Goal: Information Seeking & Learning: Learn about a topic

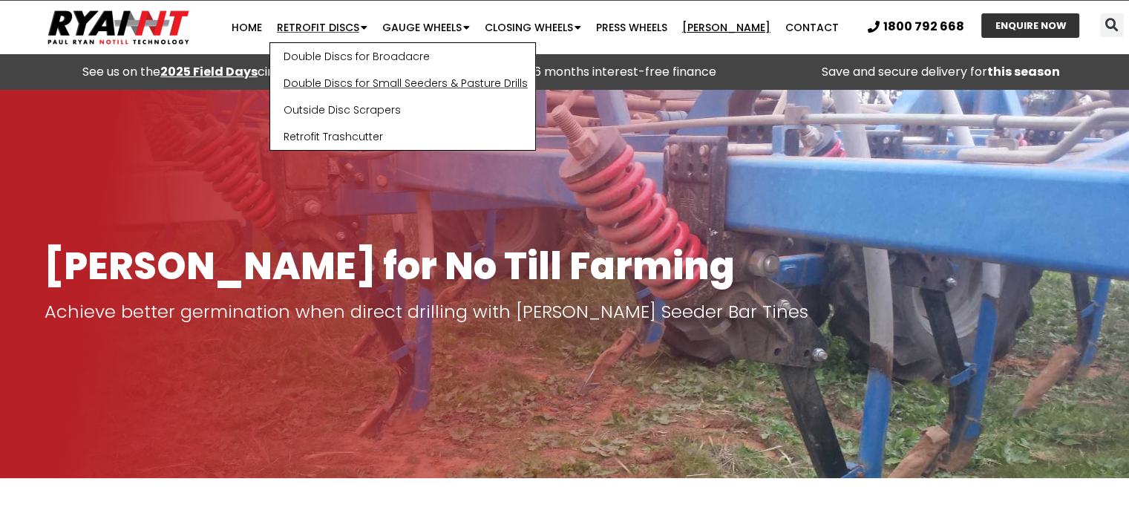
click at [367, 88] on link "Double Discs for Small Seeders & Pasture Drills" at bounding box center [402, 83] width 265 height 27
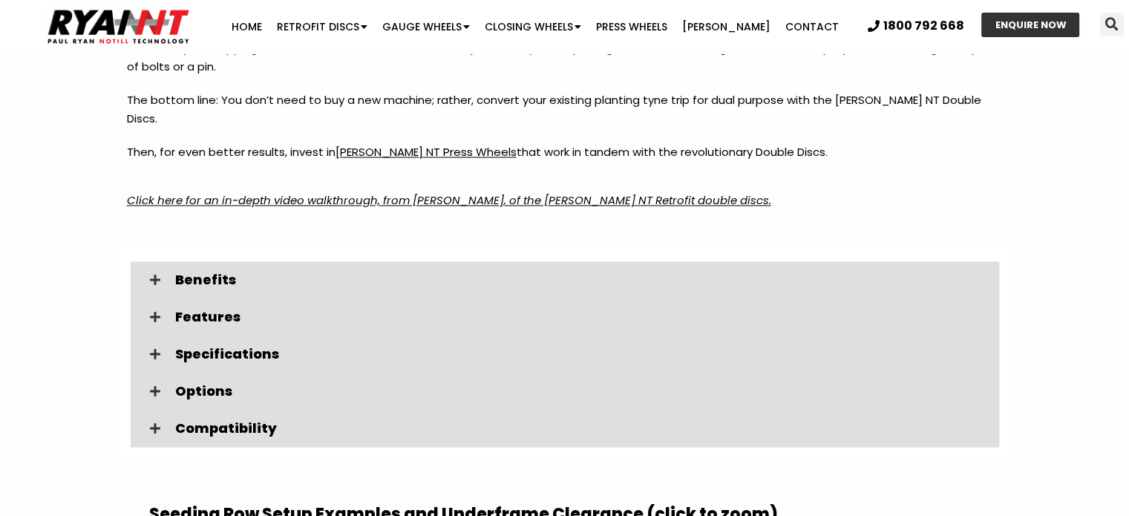
scroll to position [2227, 0]
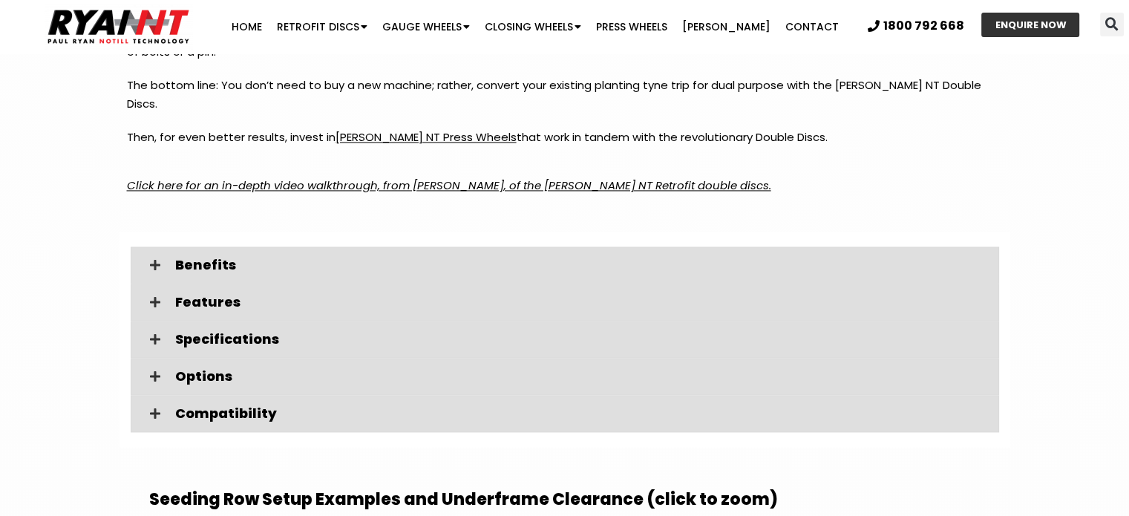
click at [442, 177] on em "Click here for an in-depth video walkthrough, from [PERSON_NAME], of the [PERSO…" at bounding box center [449, 185] width 644 height 16
